Goal: Task Accomplishment & Management: Manage account settings

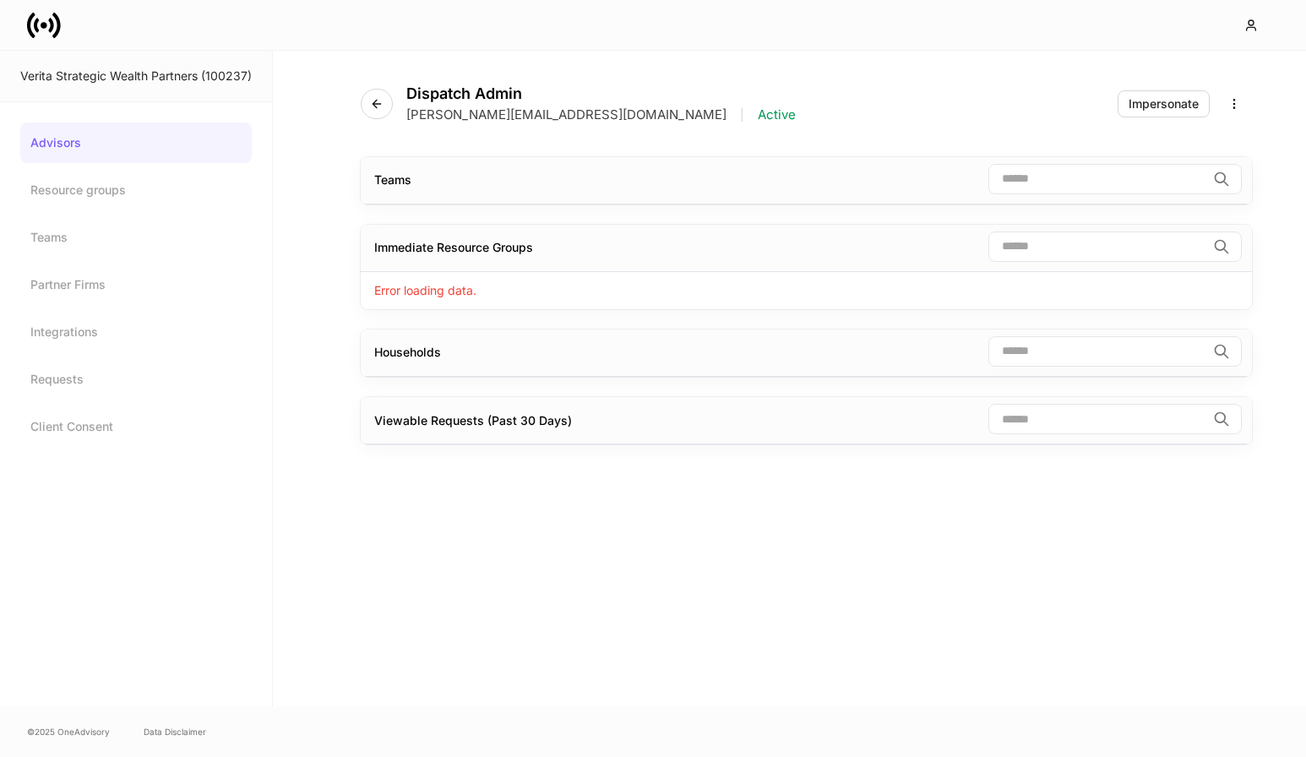
click at [66, 38] on link at bounding box center [50, 25] width 47 height 34
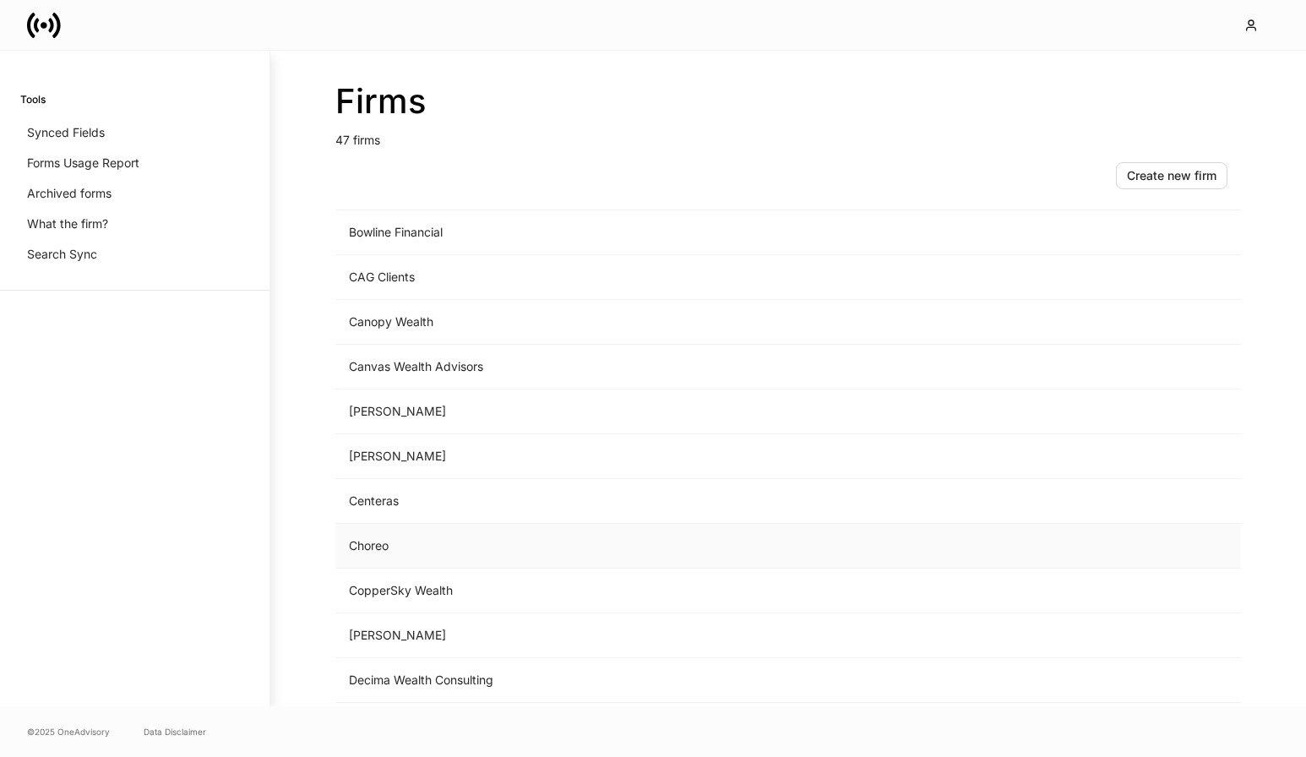
scroll to position [331, 0]
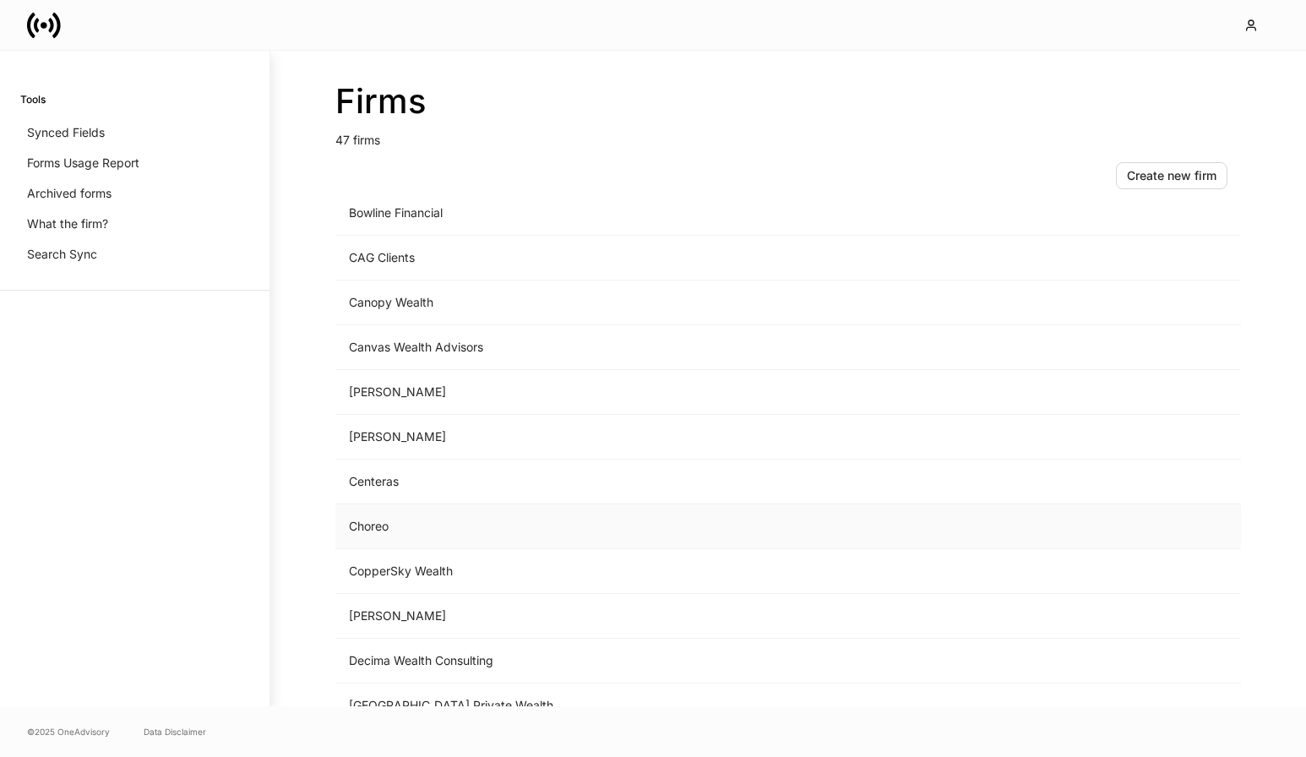
click at [387, 520] on td "Choreo" at bounding box center [647, 526] width 625 height 45
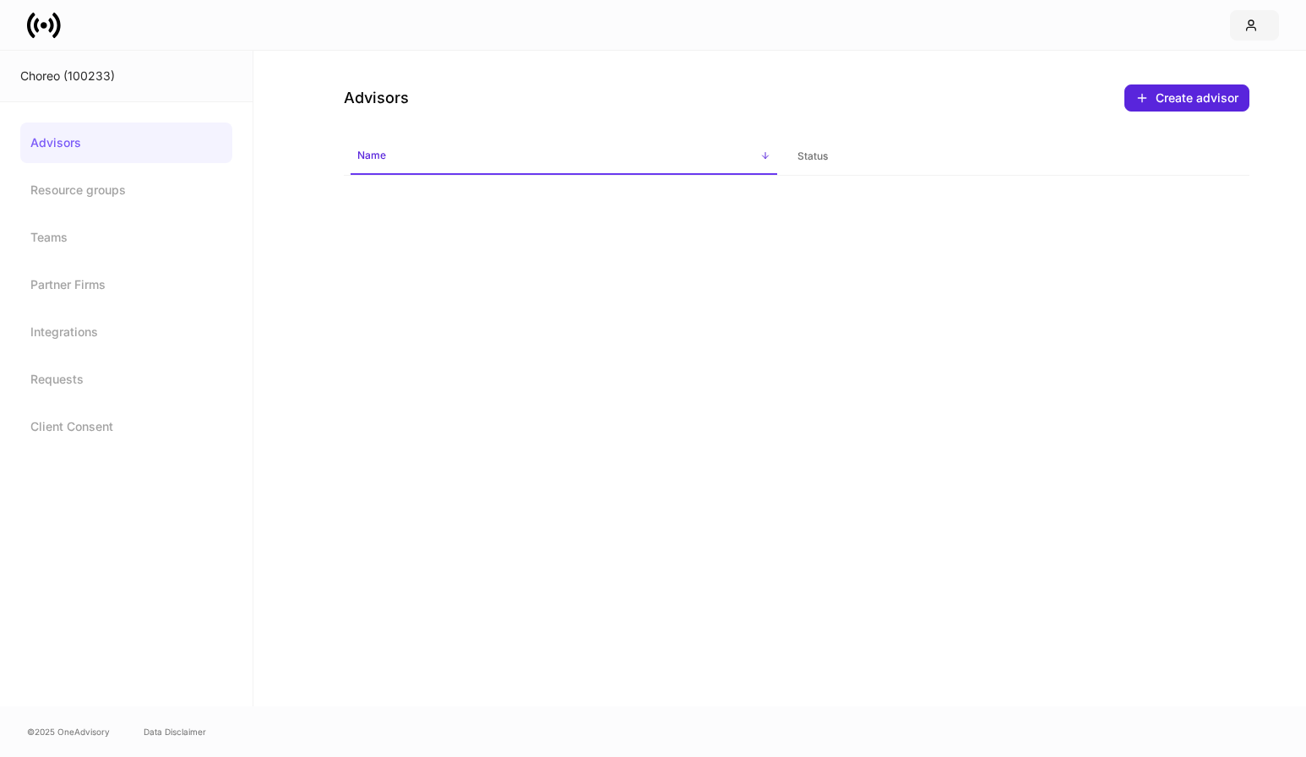
click at [1242, 20] on button "button" at bounding box center [1254, 25] width 49 height 30
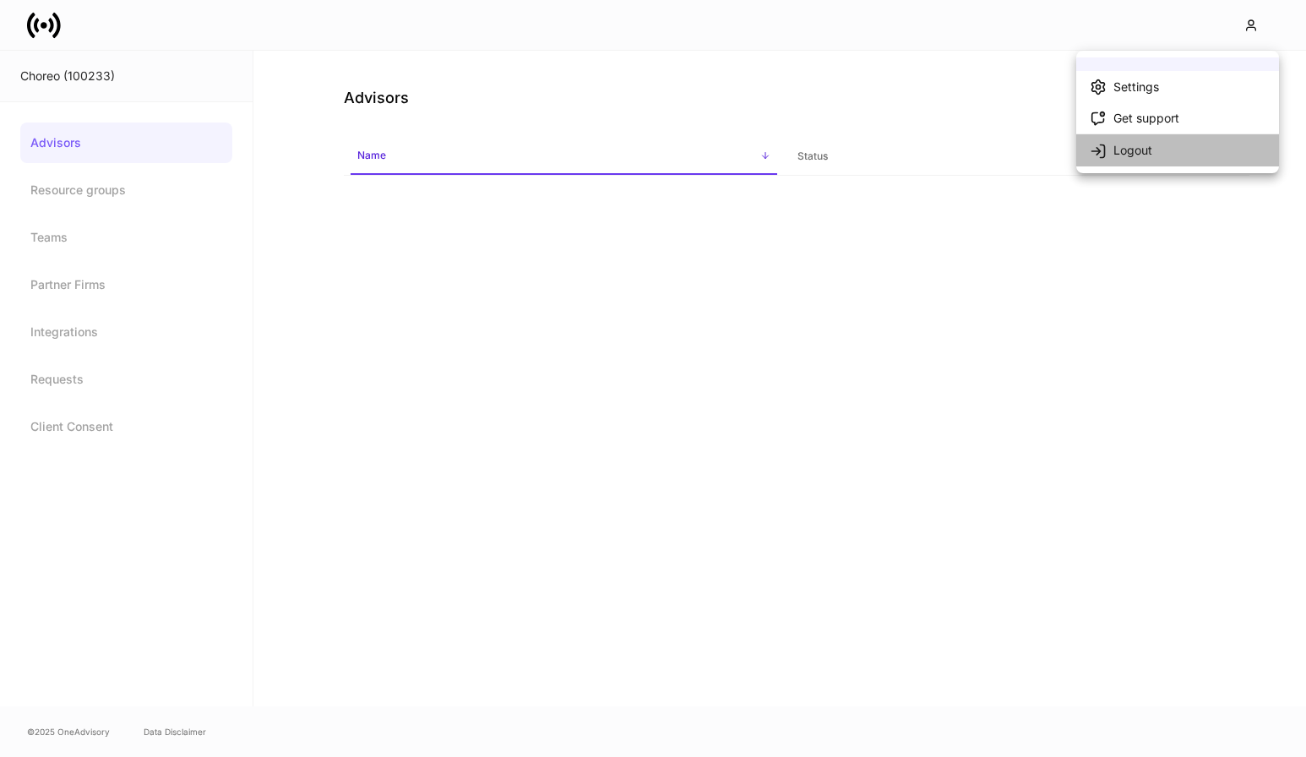
click at [1163, 148] on li "Logout" at bounding box center [1177, 149] width 203 height 32
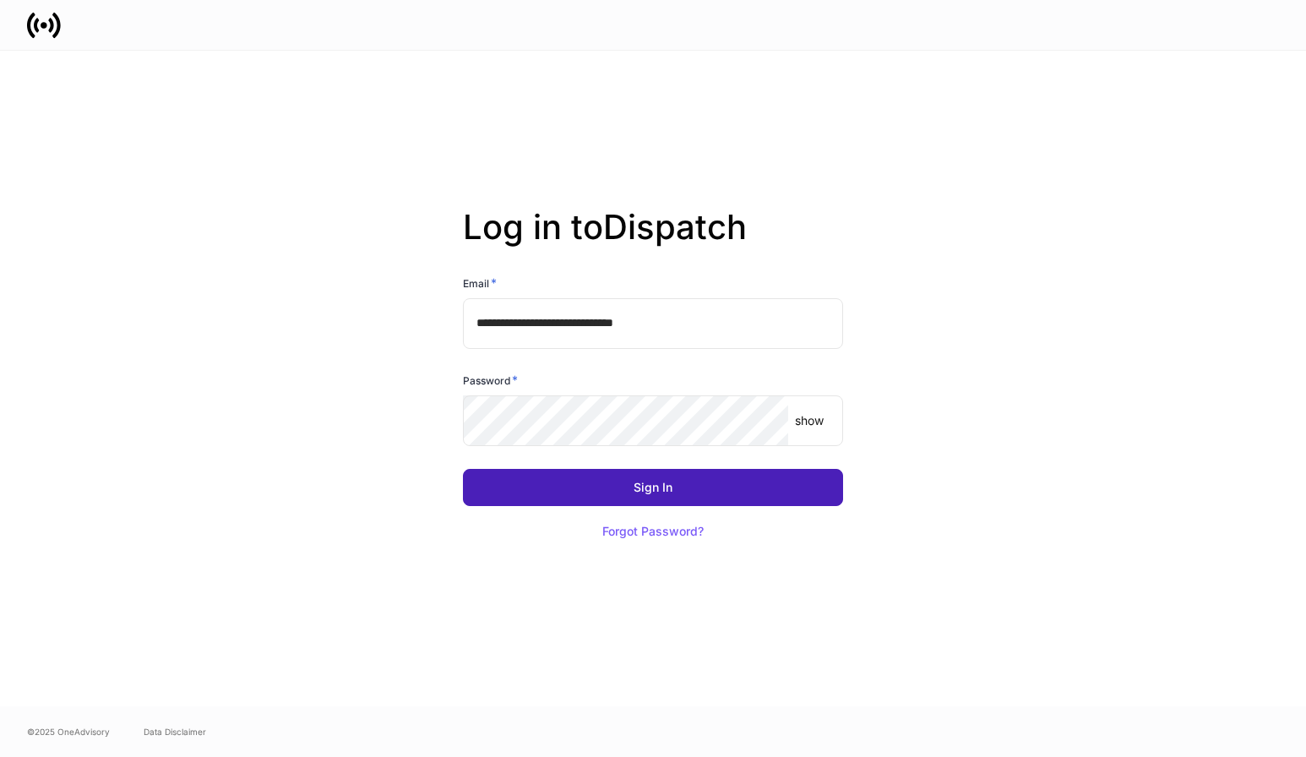
click at [666, 477] on button "Sign In" at bounding box center [653, 487] width 380 height 37
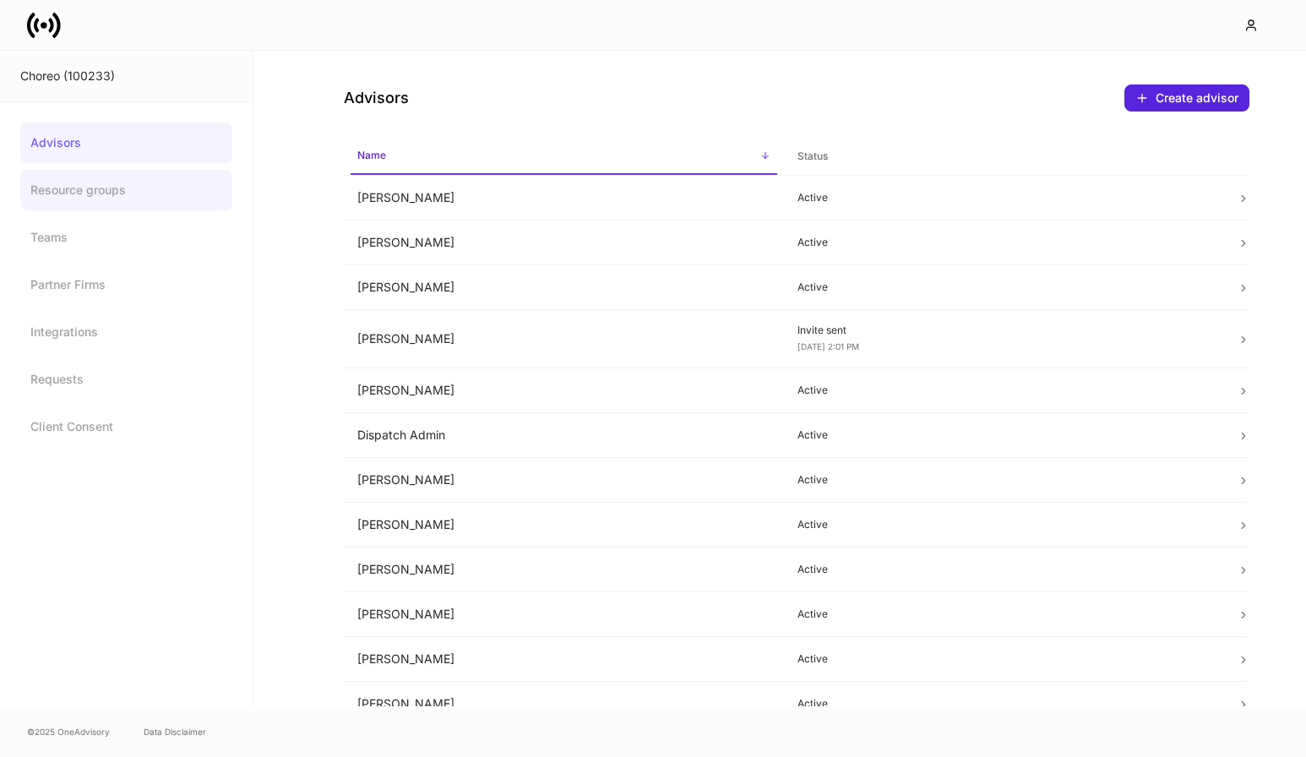
click at [104, 189] on link "Resource groups" at bounding box center [126, 190] width 212 height 41
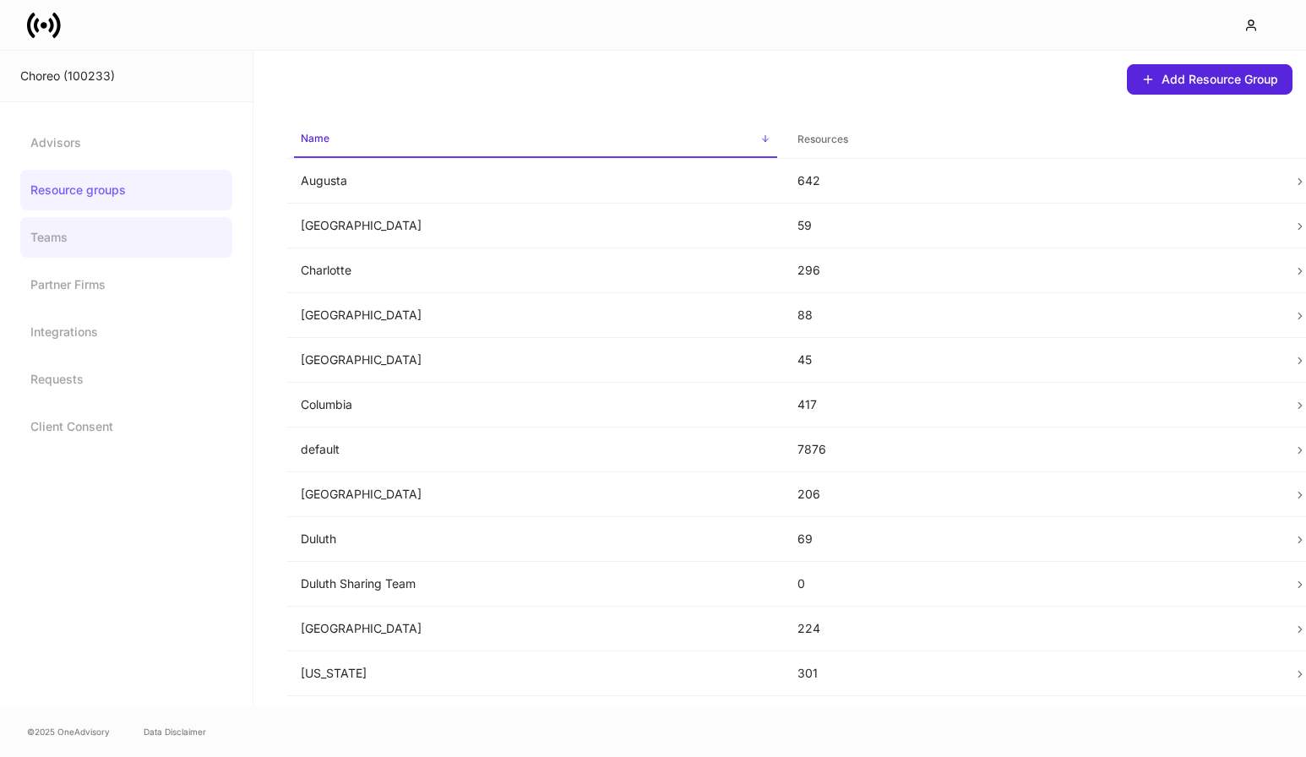
click at [104, 242] on link "Teams" at bounding box center [126, 237] width 212 height 41
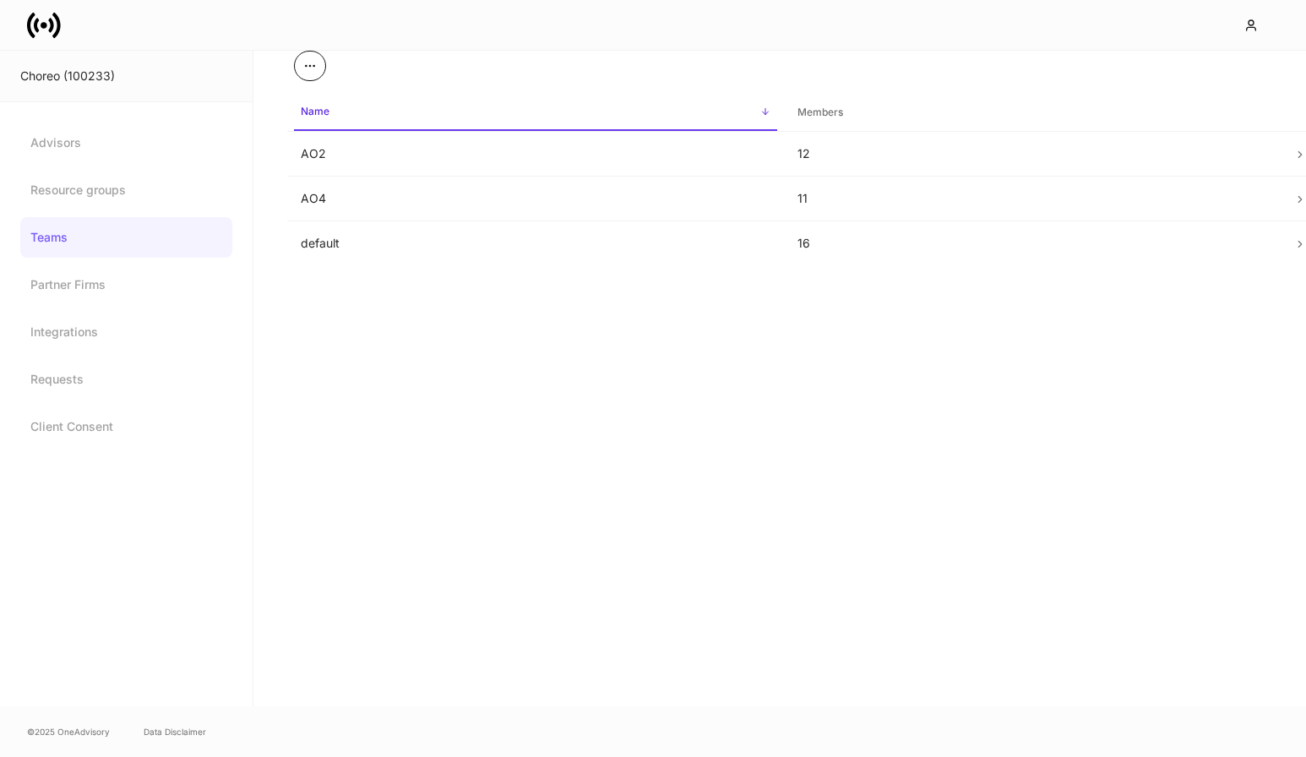
click at [313, 67] on icon "button" at bounding box center [310, 66] width 14 height 14
click at [287, 101] on li "Create Team" at bounding box center [277, 108] width 98 height 27
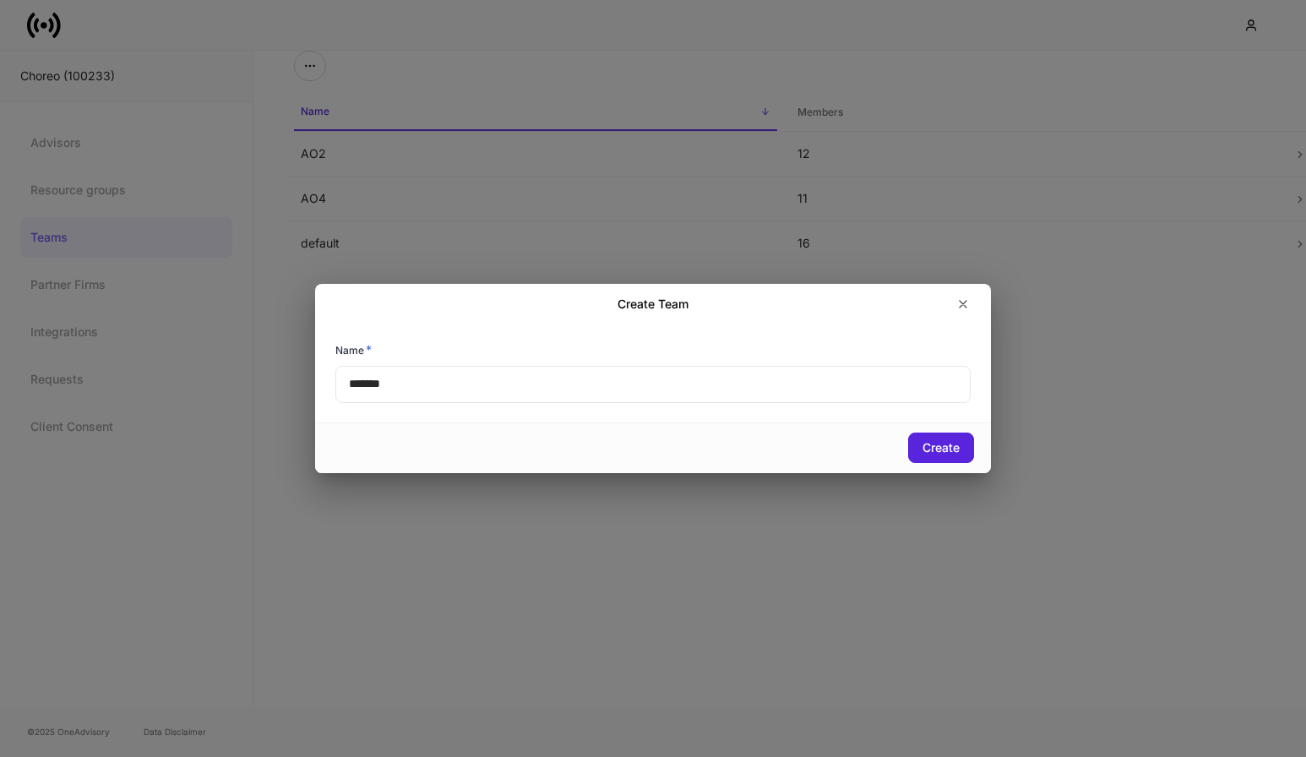
click at [390, 381] on input "*******" at bounding box center [652, 384] width 635 height 37
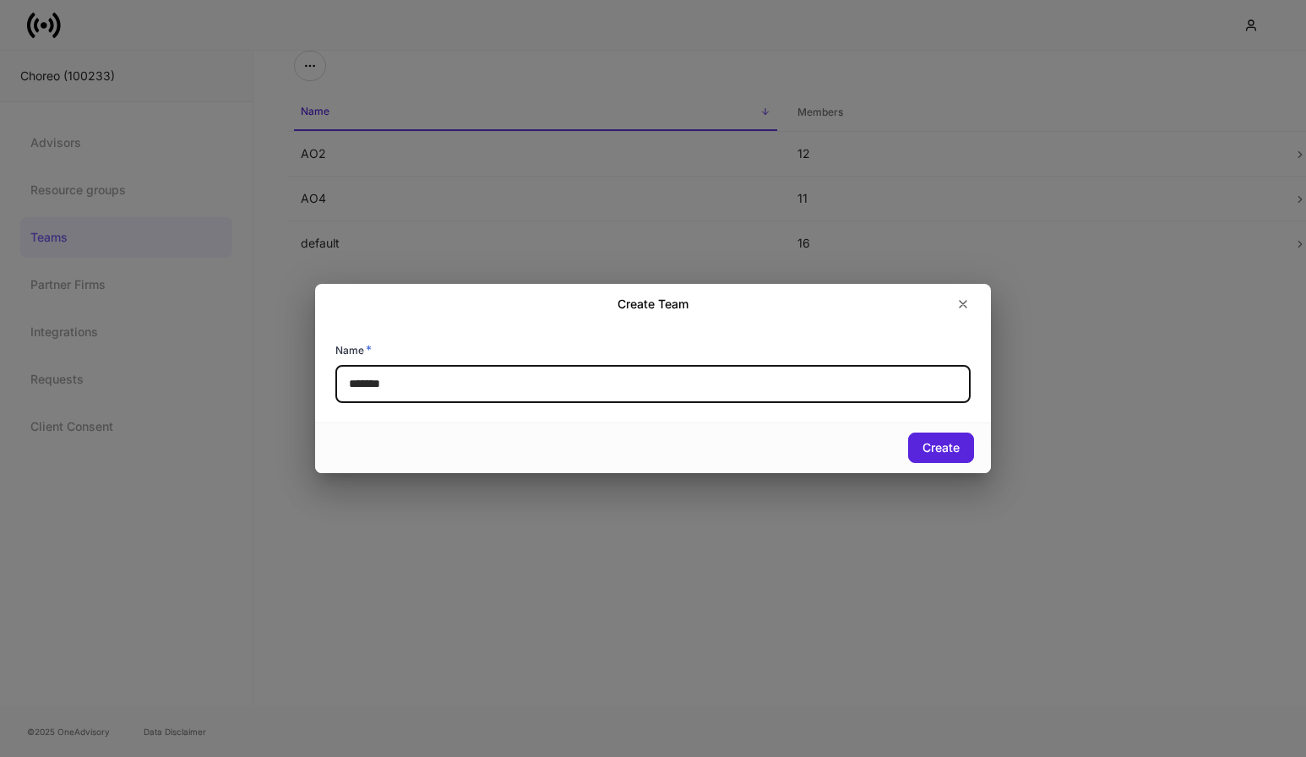
drag, startPoint x: 417, startPoint y: 384, endPoint x: 308, endPoint y: 373, distance: 110.4
click at [308, 373] on div "Create Team Name * ******* ​ Create" at bounding box center [653, 378] width 1306 height 757
type input "***"
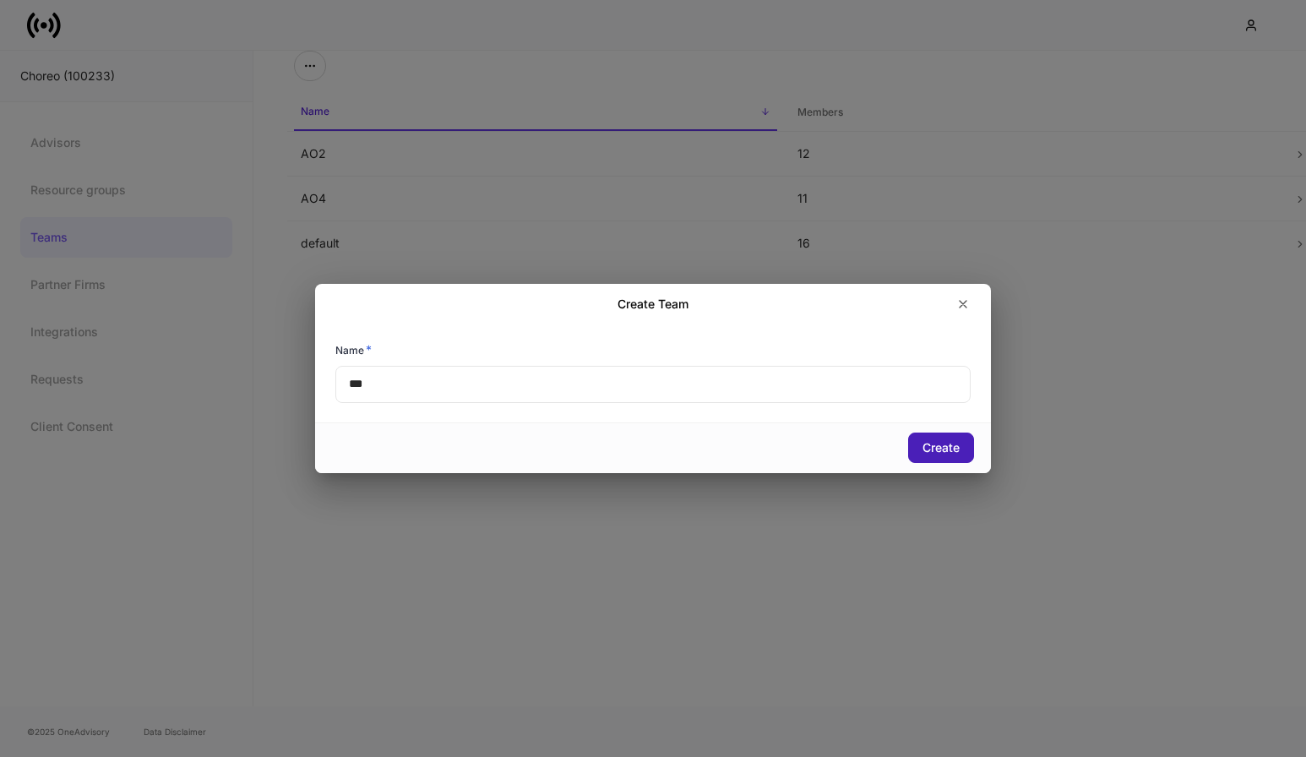
click at [941, 446] on div "Create" at bounding box center [941, 448] width 37 height 12
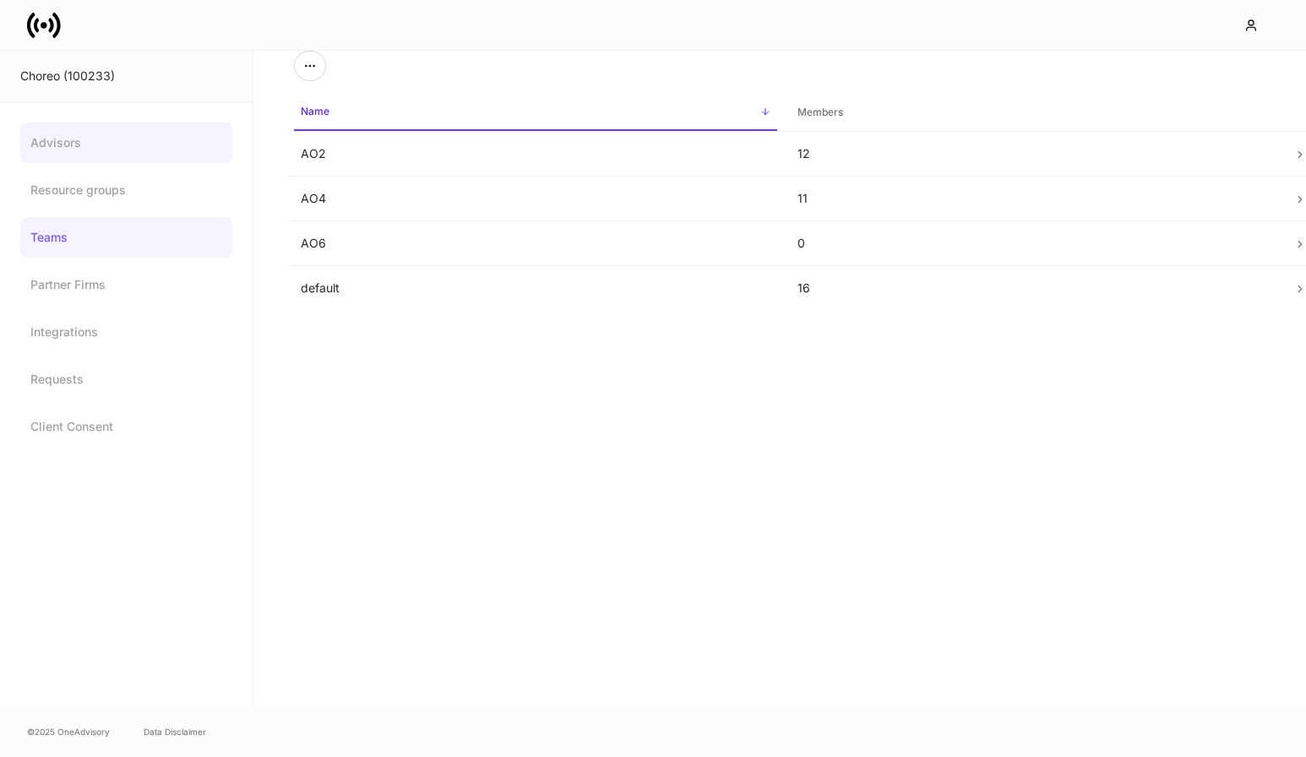
click at [79, 144] on link "Advisors" at bounding box center [126, 143] width 212 height 41
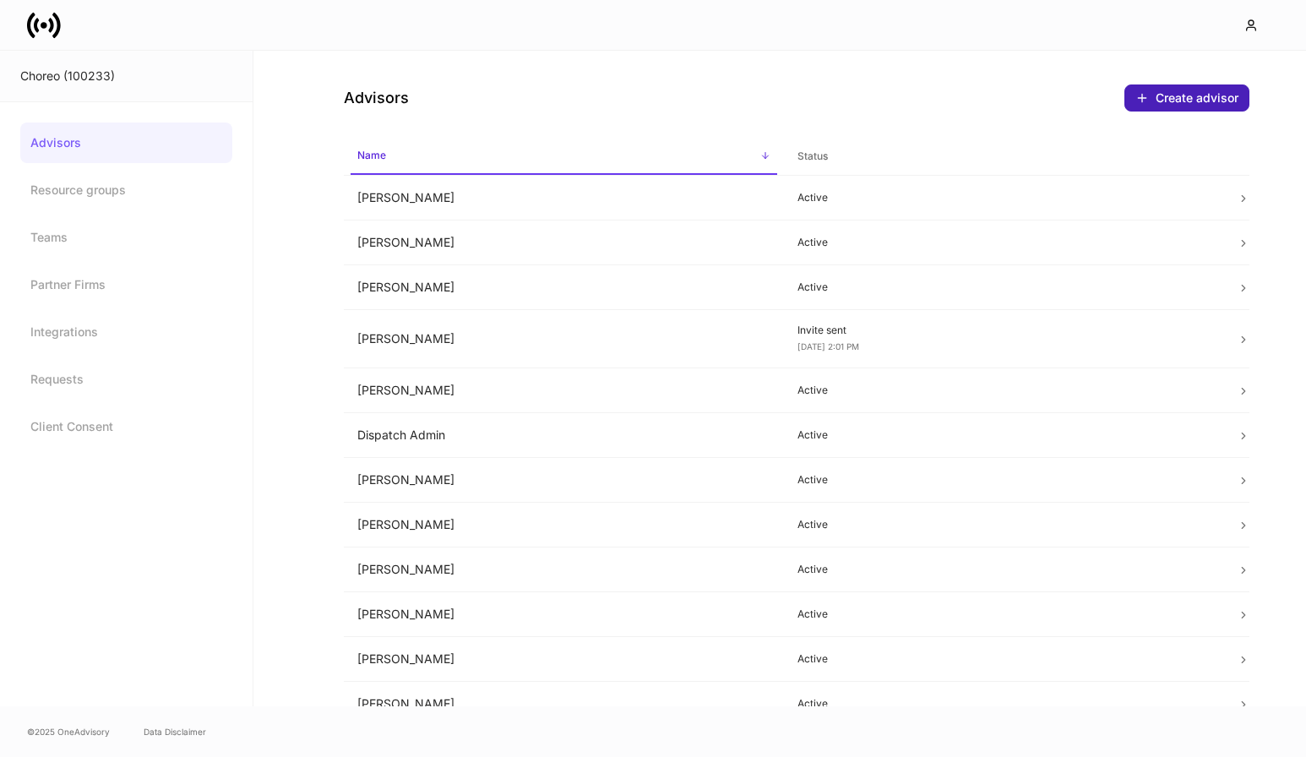
click at [1201, 91] on div "Create advisor" at bounding box center [1187, 98] width 103 height 14
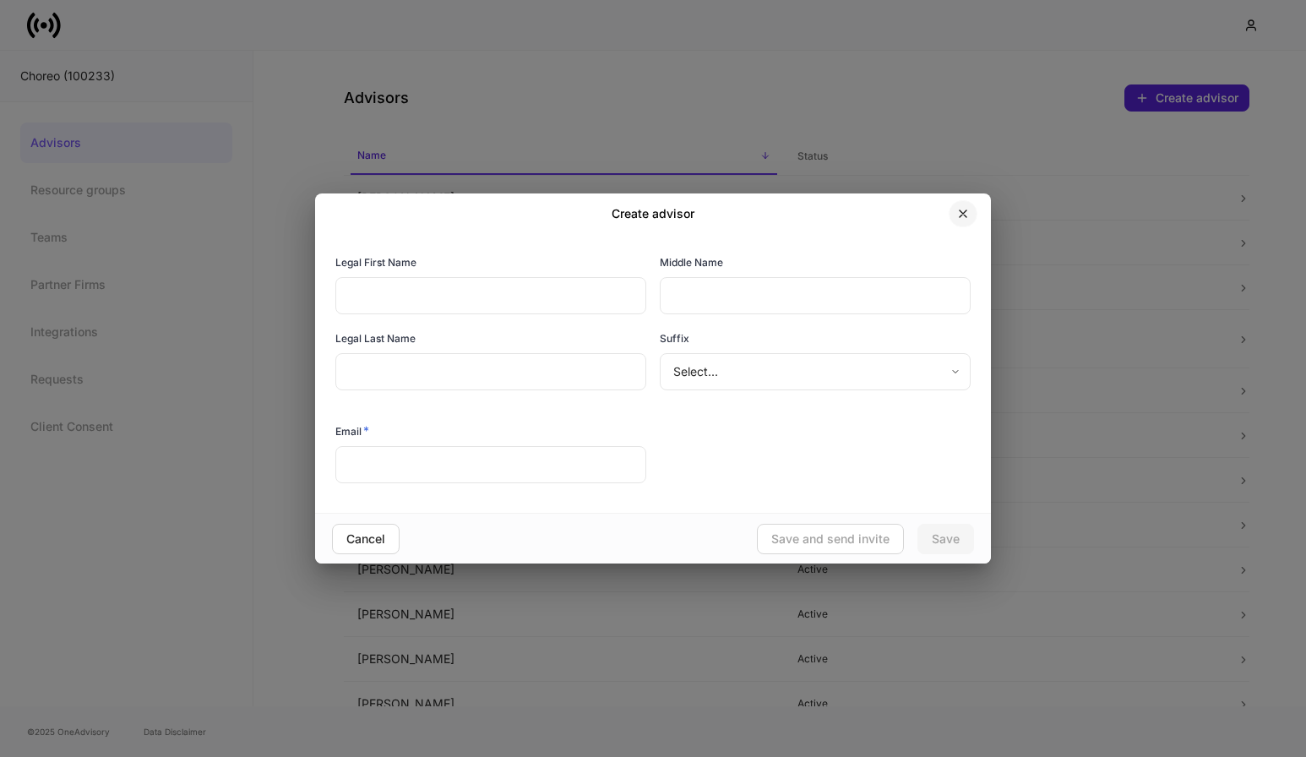
click at [962, 214] on icon "button" at bounding box center [963, 213] width 7 height 7
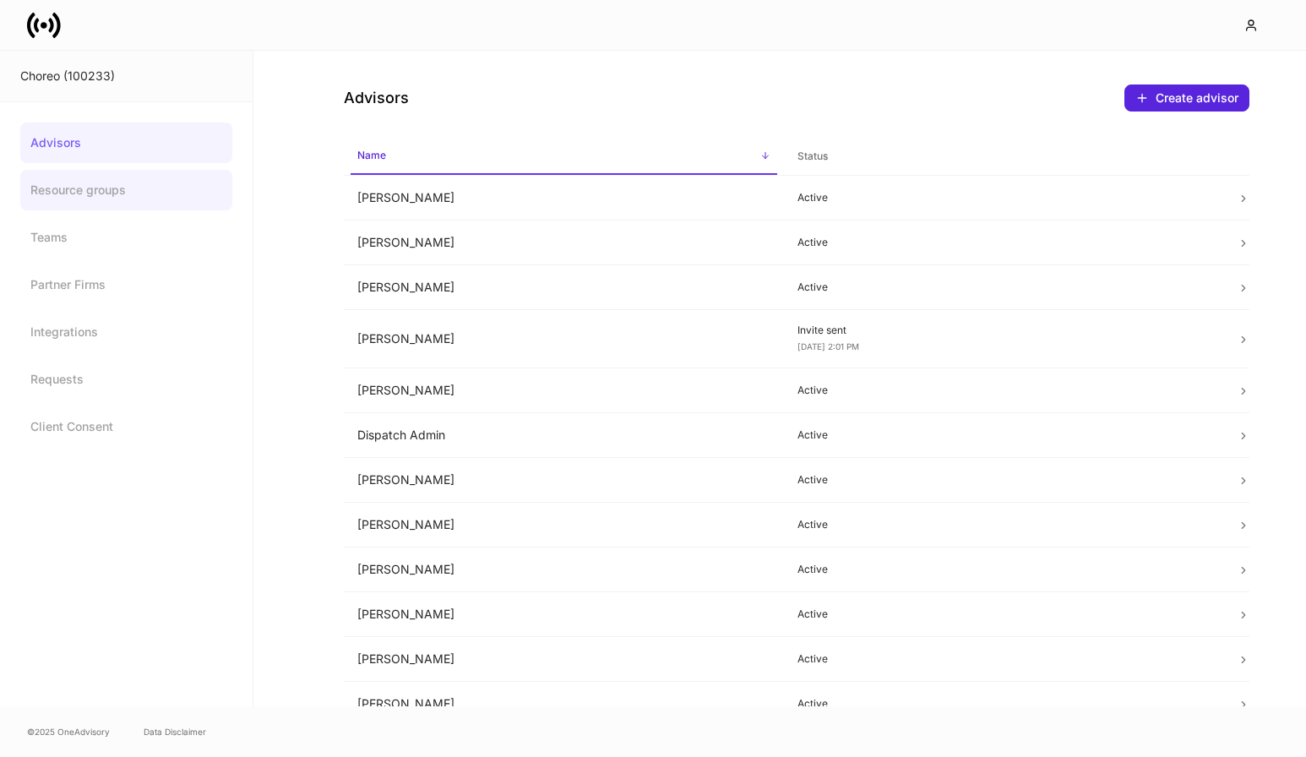
click at [134, 188] on link "Resource groups" at bounding box center [126, 190] width 212 height 41
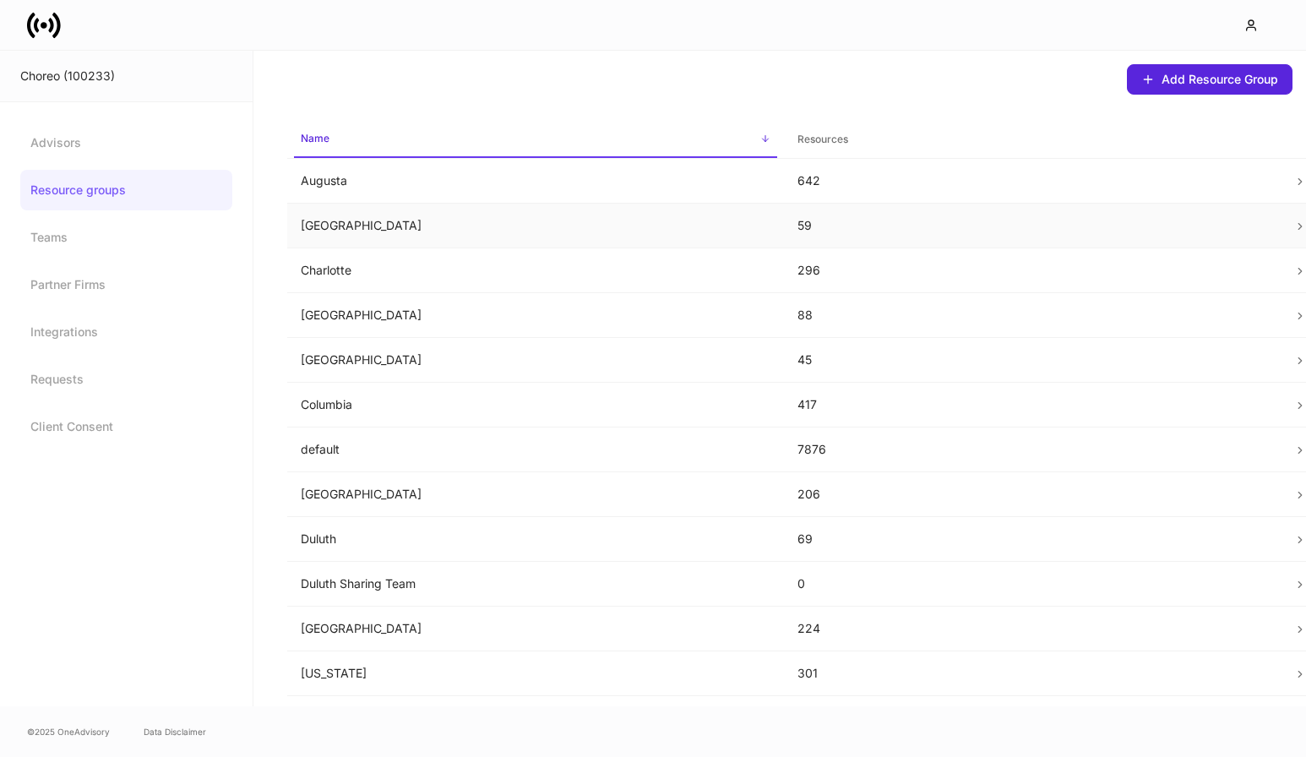
click at [451, 227] on p "[GEOGRAPHIC_DATA]" at bounding box center [536, 225] width 470 height 17
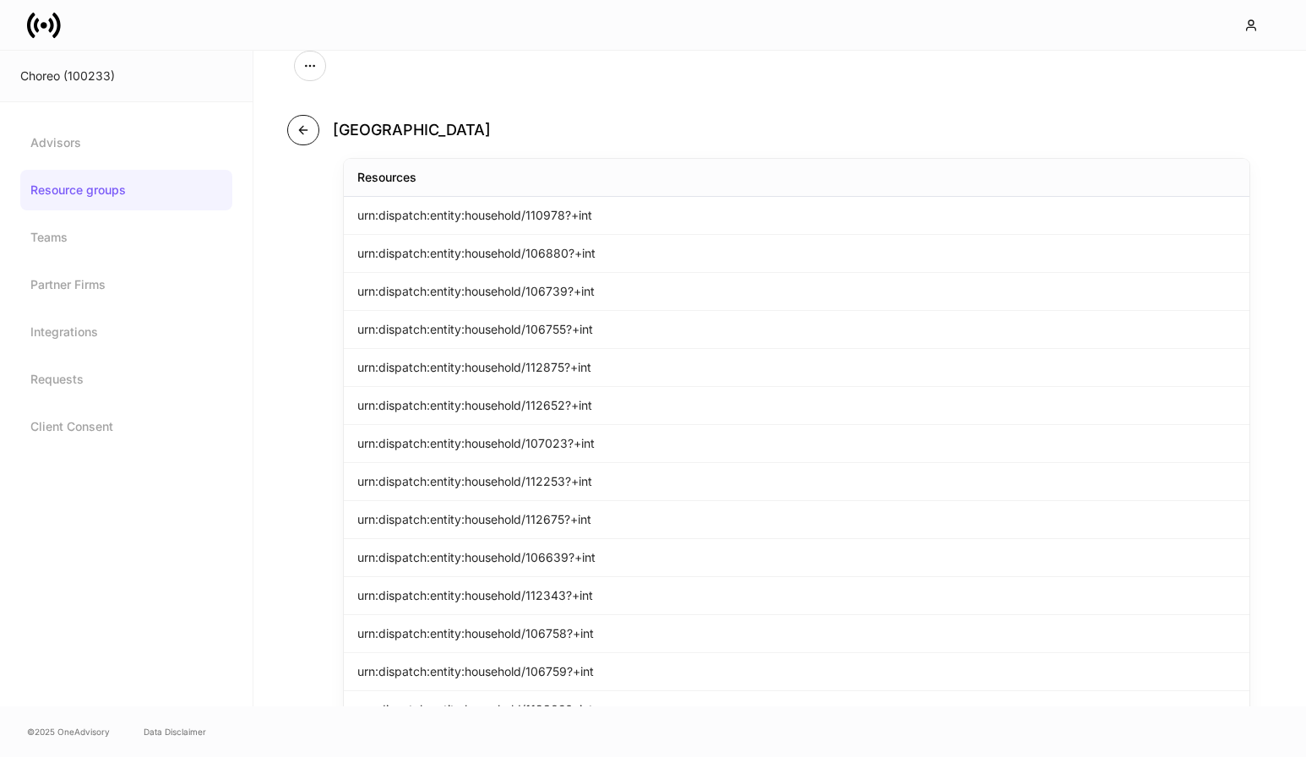
click at [297, 127] on icon "button" at bounding box center [304, 130] width 14 height 14
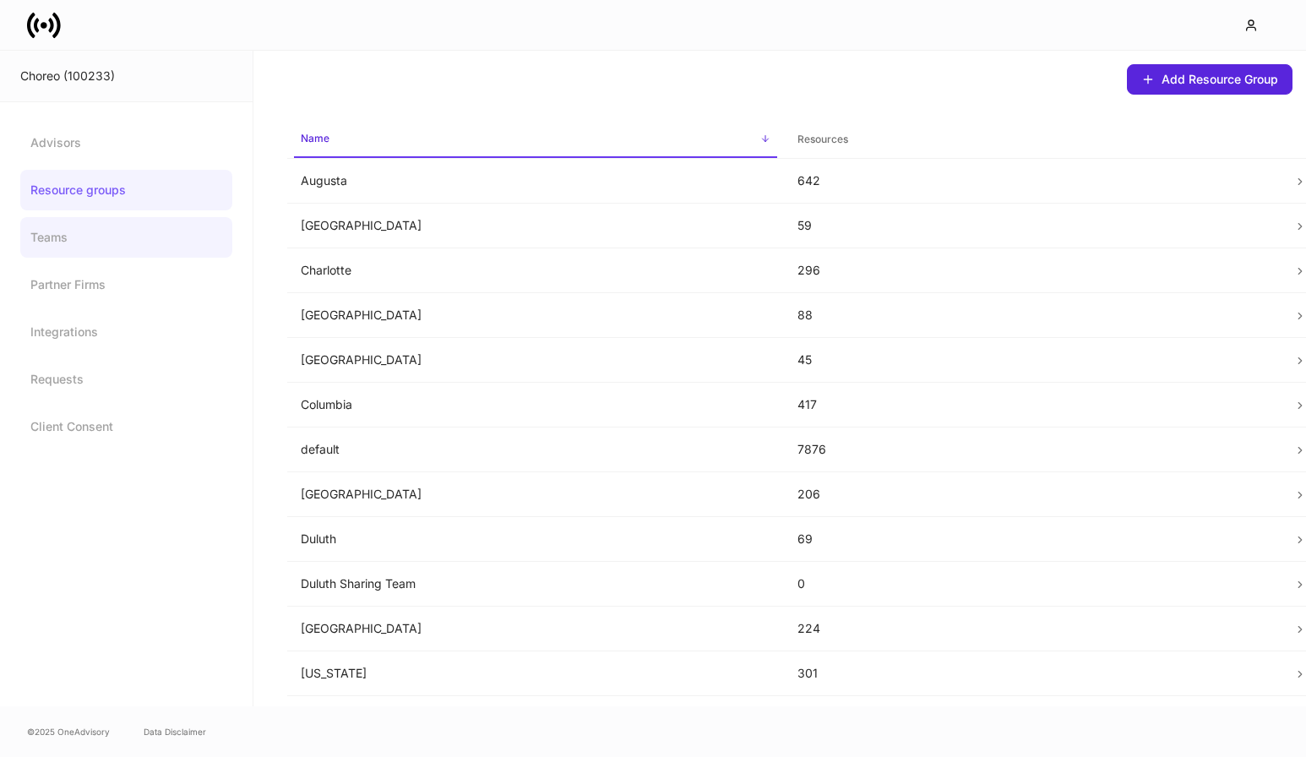
click at [103, 244] on link "Teams" at bounding box center [126, 237] width 212 height 41
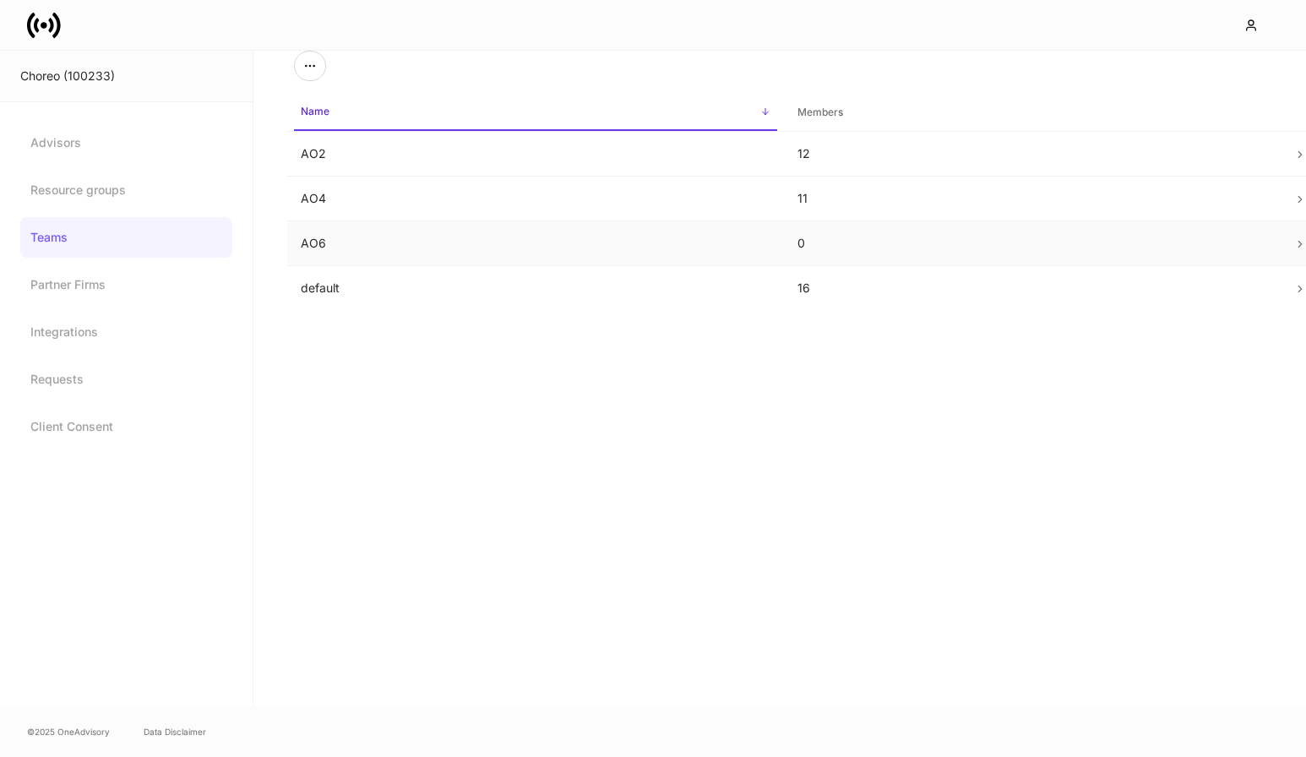
click at [346, 241] on td "AO6" at bounding box center [535, 243] width 497 height 45
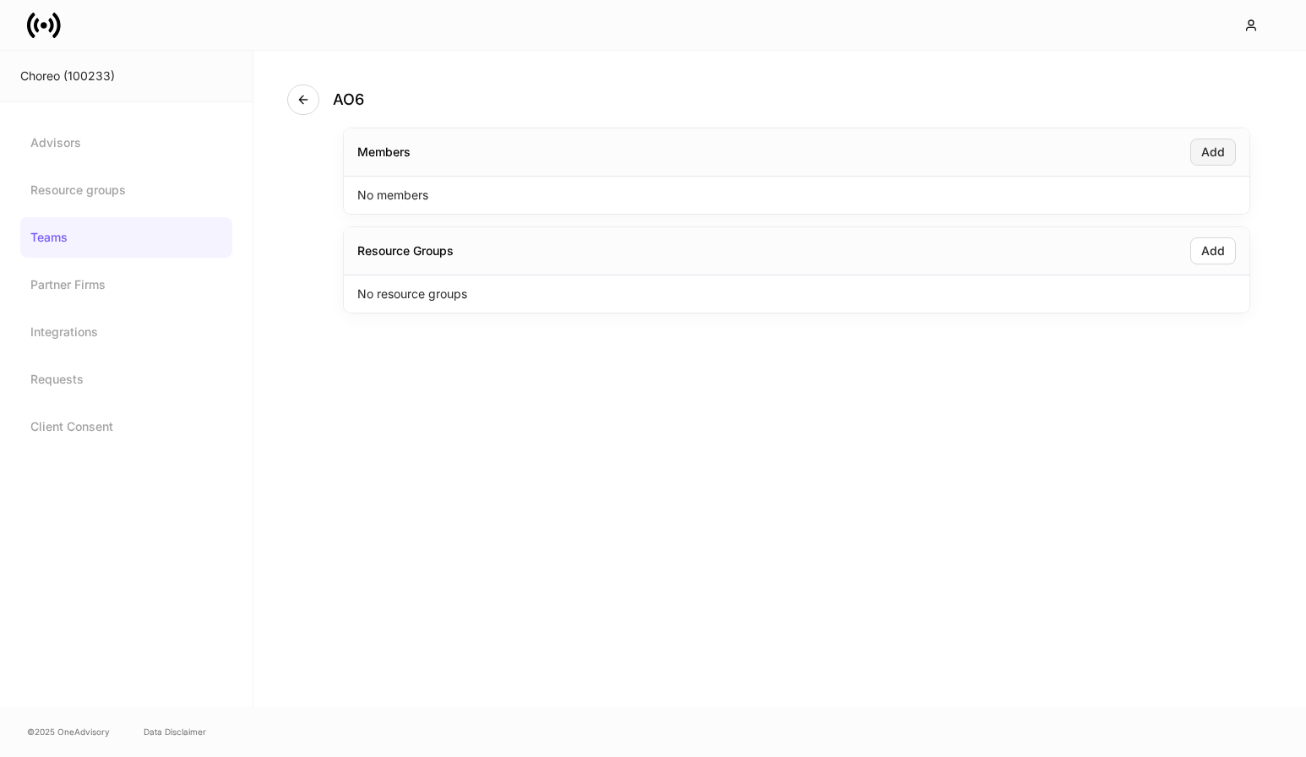
click at [1210, 153] on div "Add" at bounding box center [1213, 152] width 24 height 12
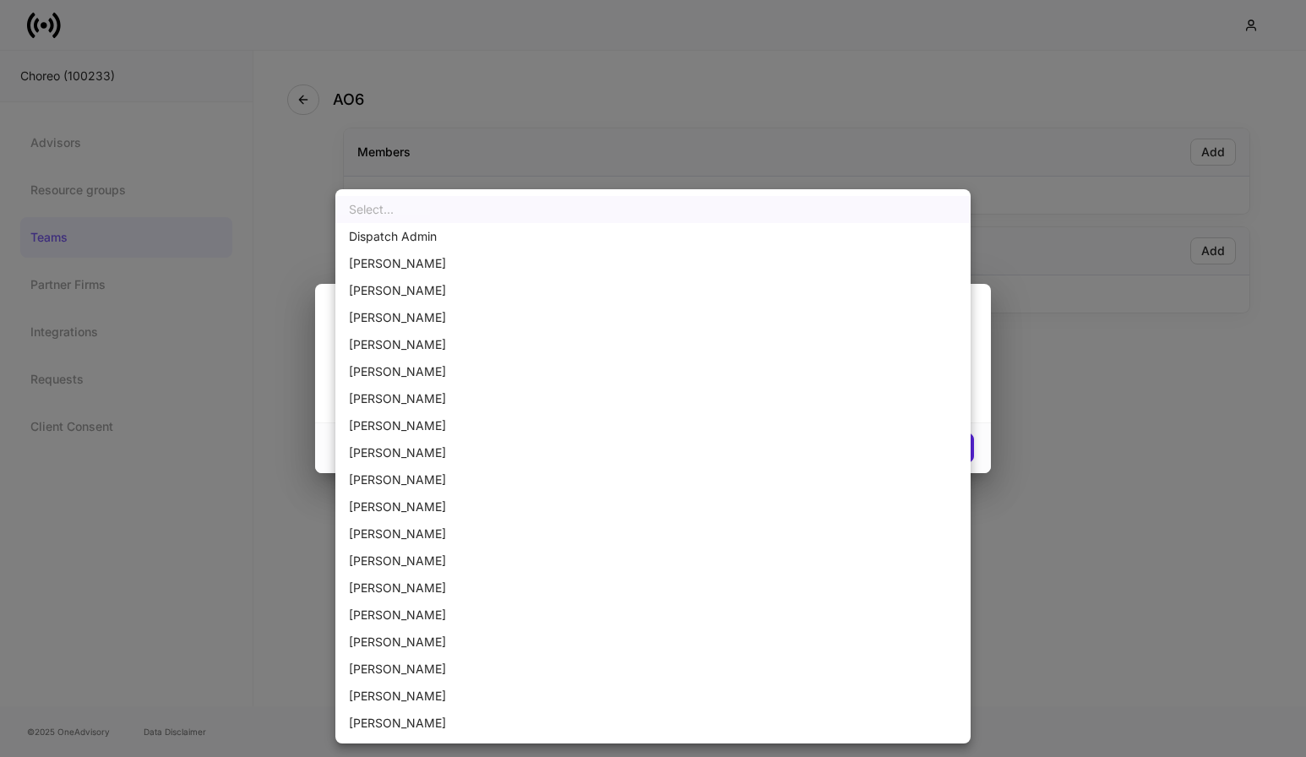
click at [952, 379] on body "Choreo (100233) Advisors Resource groups Teams Partner Firms Integrations Reque…" at bounding box center [653, 378] width 1306 height 757
drag, startPoint x: 290, startPoint y: 304, endPoint x: 284, endPoint y: 289, distance: 16.3
click at [291, 302] on div at bounding box center [653, 378] width 1306 height 757
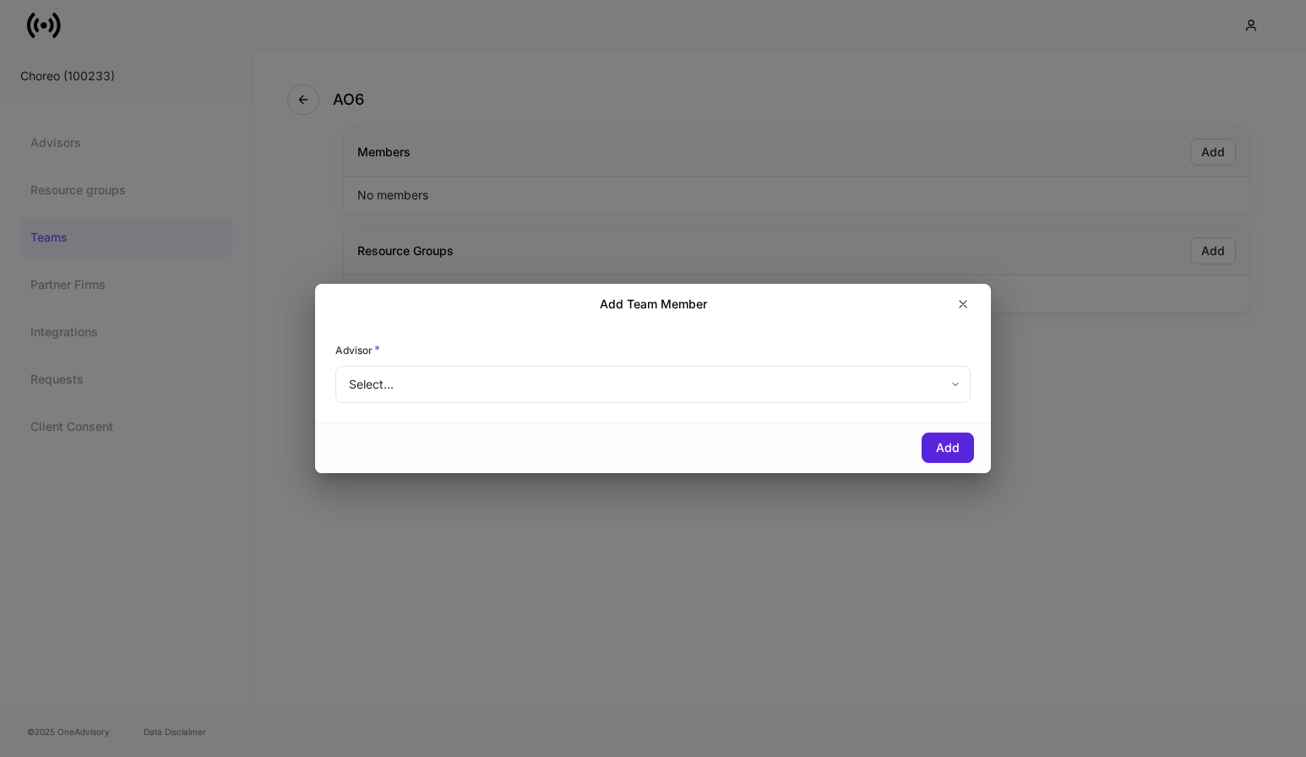
click at [309, 101] on div "Add Team Member Advisor * Select... ​ Add" at bounding box center [653, 378] width 1306 height 757
click at [300, 101] on div "Add Team Member Advisor * Select... ​ Add" at bounding box center [653, 378] width 1306 height 757
click at [960, 302] on icon "button" at bounding box center [963, 304] width 7 height 7
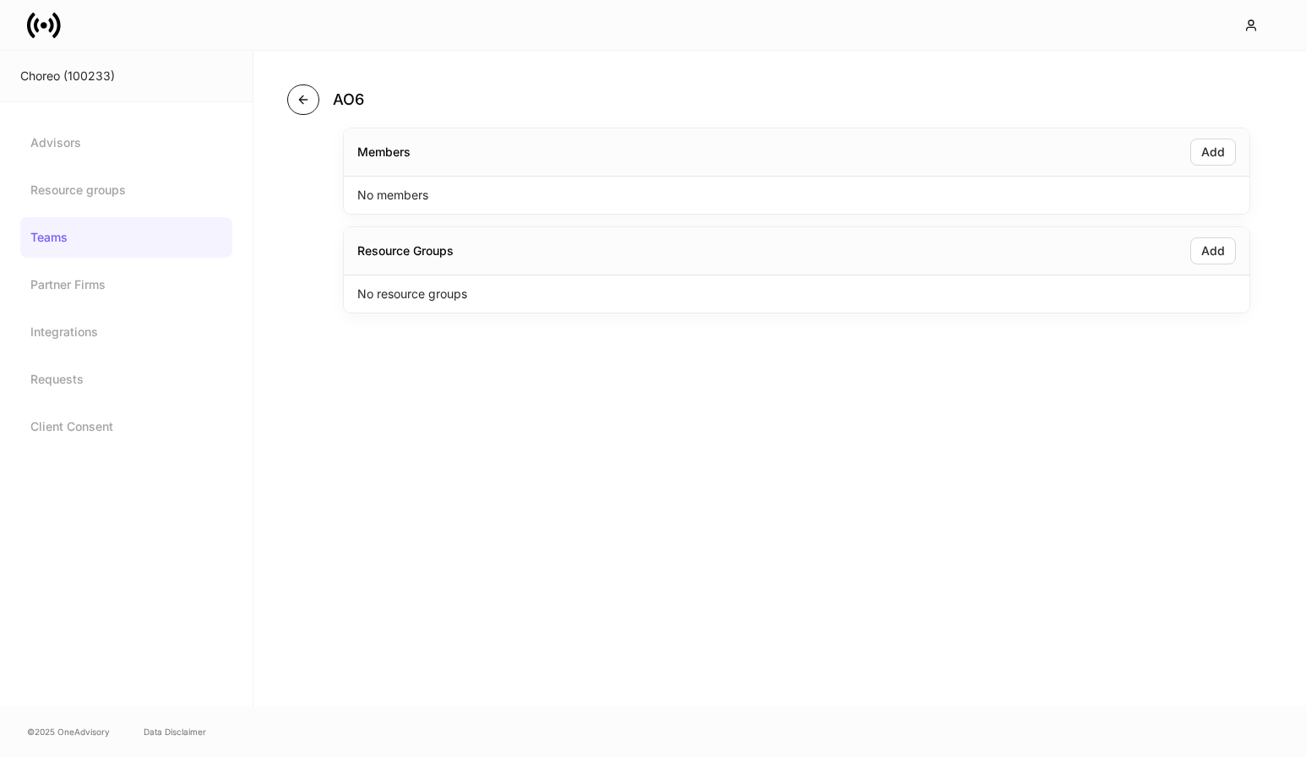
click at [302, 95] on icon "button" at bounding box center [304, 100] width 14 height 14
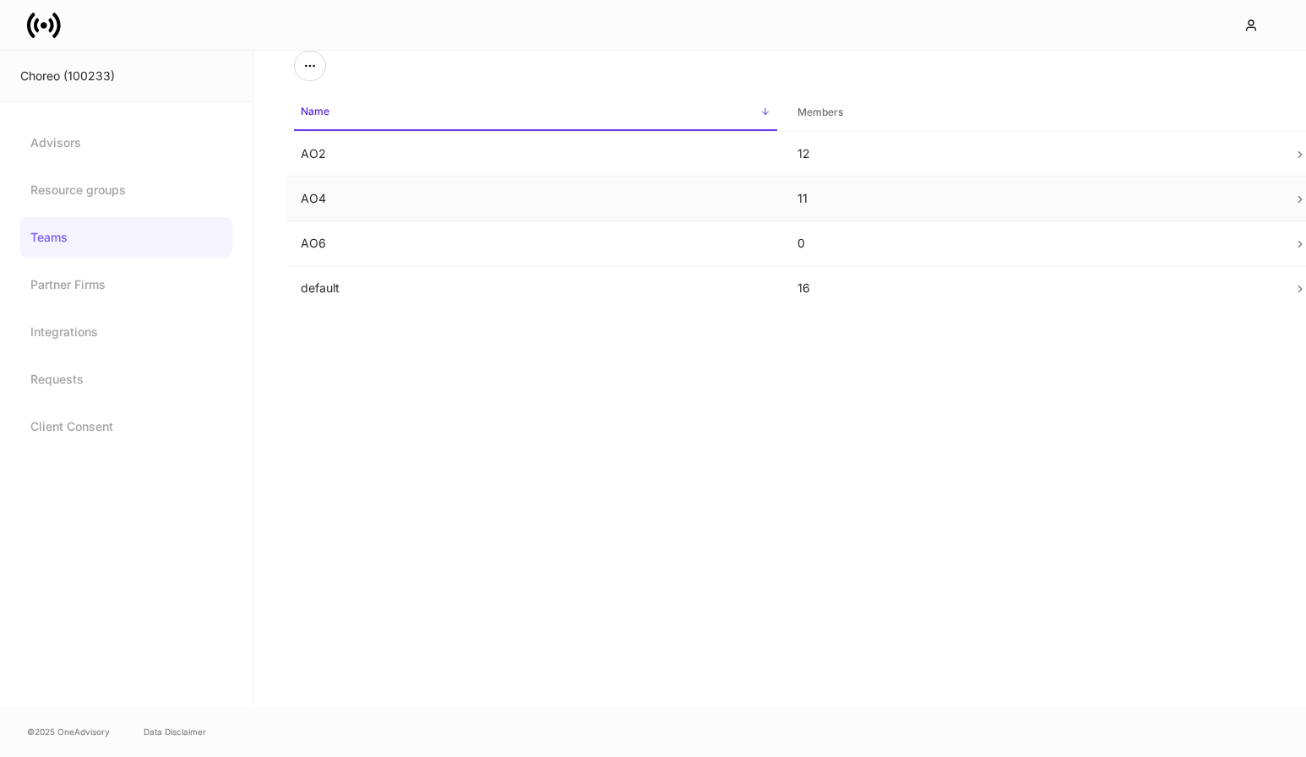
click at [493, 210] on td "AO4" at bounding box center [535, 199] width 497 height 45
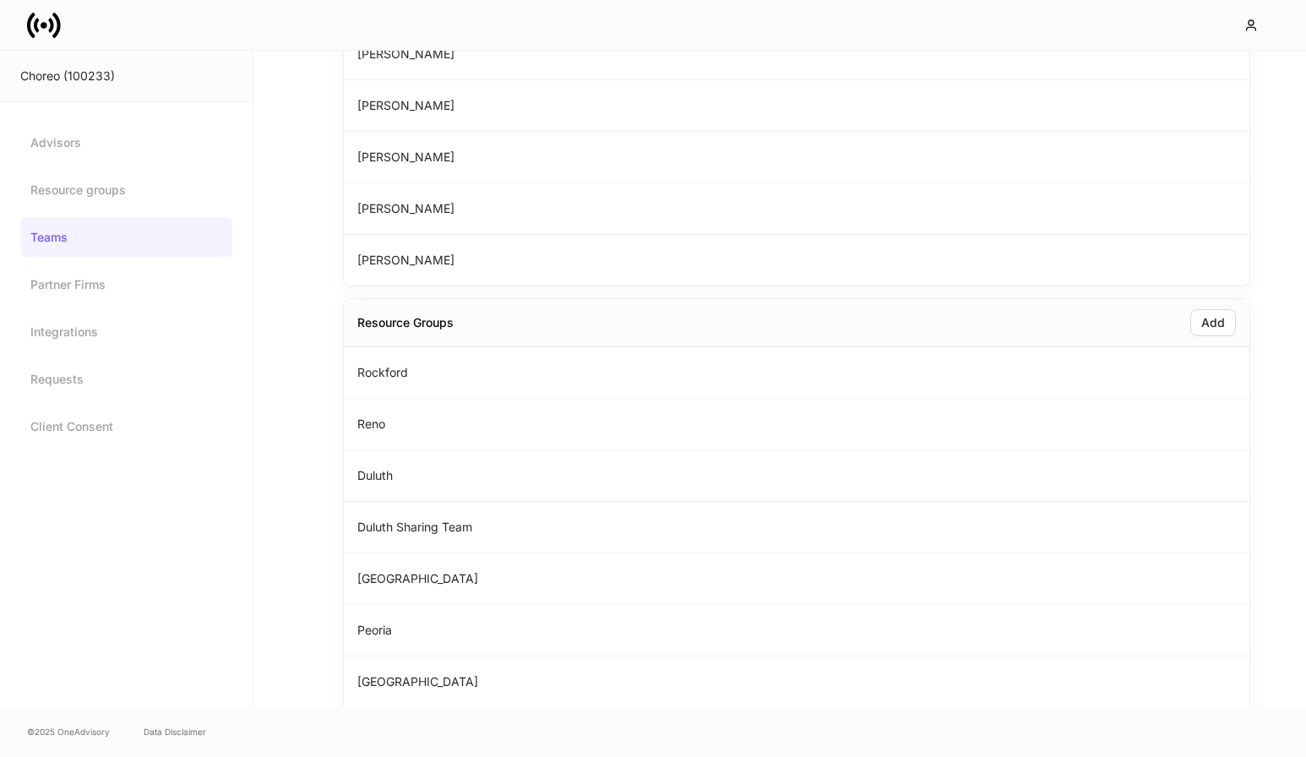
scroll to position [464, 0]
